Goal: Information Seeking & Learning: Learn about a topic

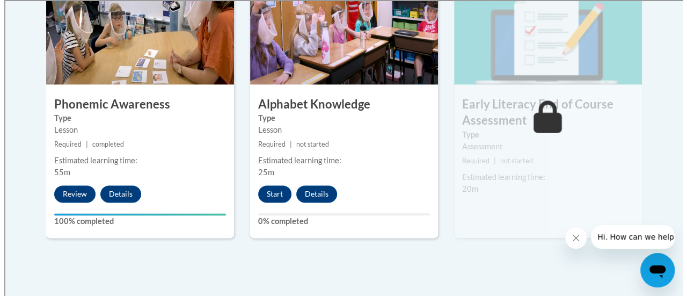
scroll to position [680, 0]
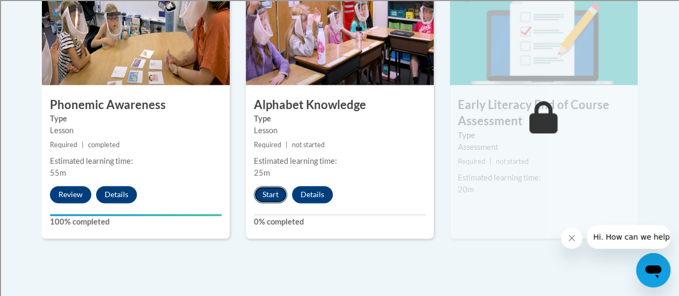
click at [275, 189] on button "Start" at bounding box center [270, 194] width 33 height 17
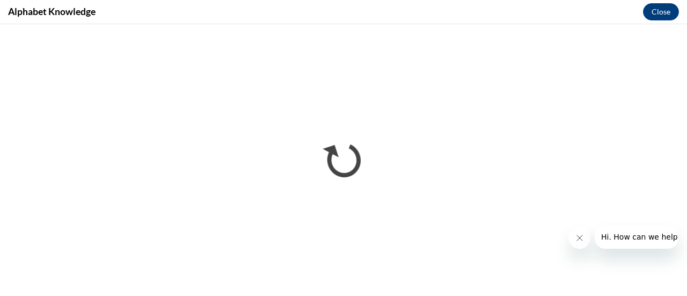
scroll to position [0, 0]
